Goal: Find specific page/section: Find specific page/section

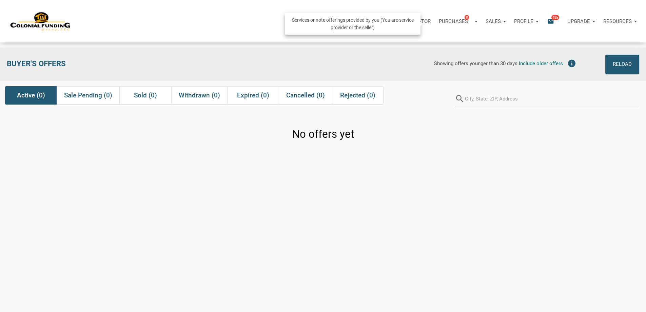
click at [481, 23] on div "Sales" at bounding box center [495, 21] width 28 height 20
click at [444, 44] on link "Note Offers" at bounding box center [476, 40] width 64 height 14
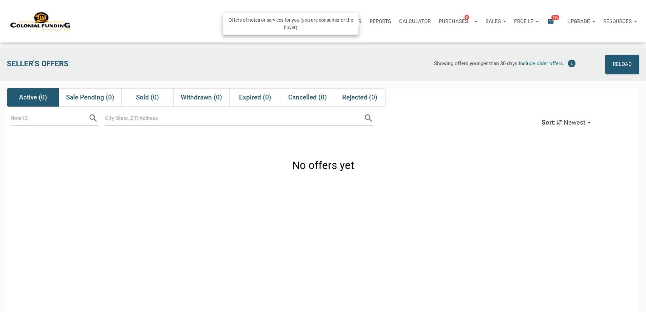
click at [439, 24] on p "Purchases" at bounding box center [453, 21] width 29 height 6
click at [415, 44] on link "Note Offers 8" at bounding box center [447, 40] width 64 height 14
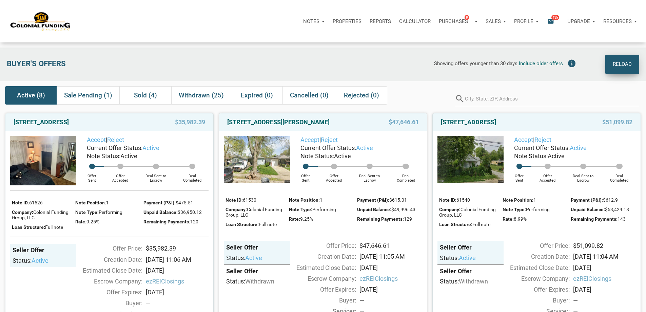
click at [622, 64] on div "Reload" at bounding box center [622, 64] width 19 height 11
click at [93, 99] on span "Sale Pending (1)" at bounding box center [88, 95] width 48 height 8
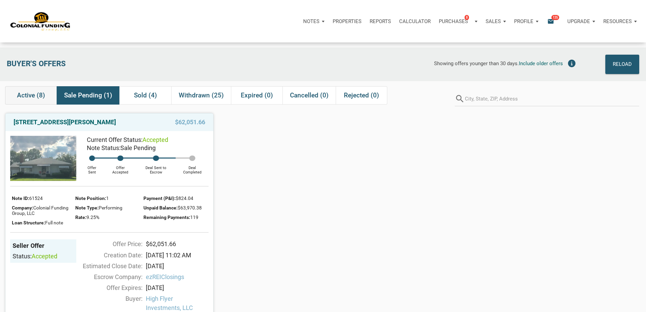
click at [32, 97] on span "Active (8)" at bounding box center [31, 95] width 28 height 8
